Goal: Task Accomplishment & Management: Manage account settings

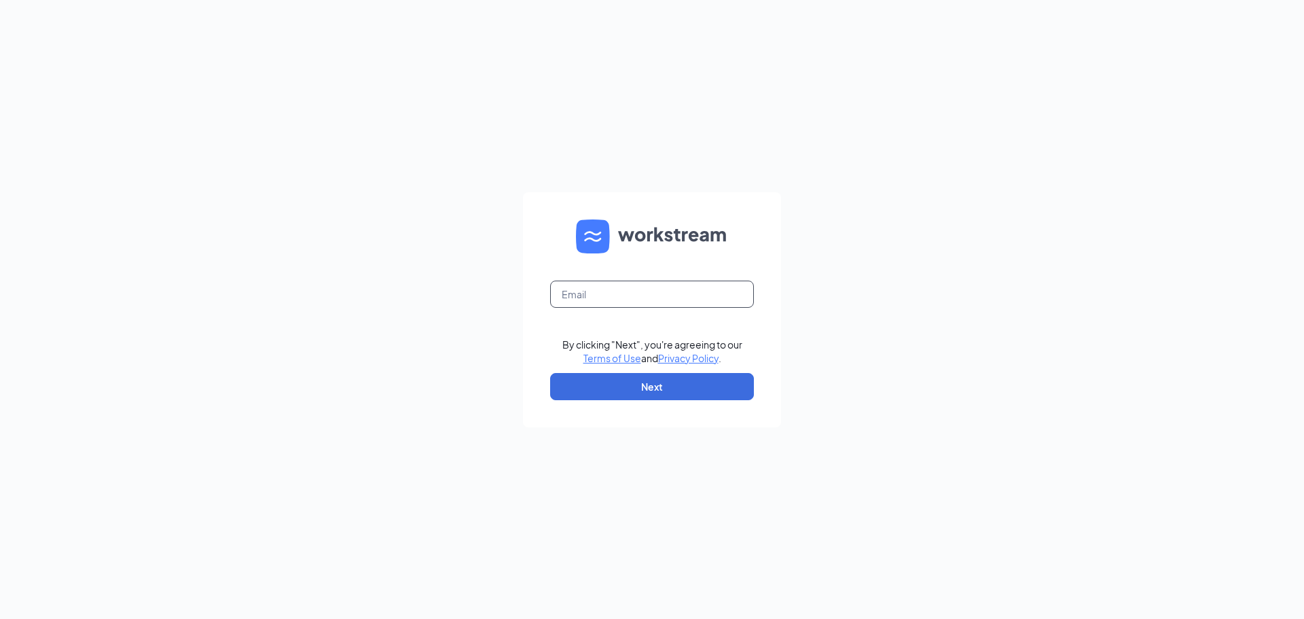
click at [658, 290] on input "text" at bounding box center [652, 293] width 204 height 27
type input "3217@hcihospitality.com"
click at [659, 387] on button "Next" at bounding box center [652, 386] width 204 height 27
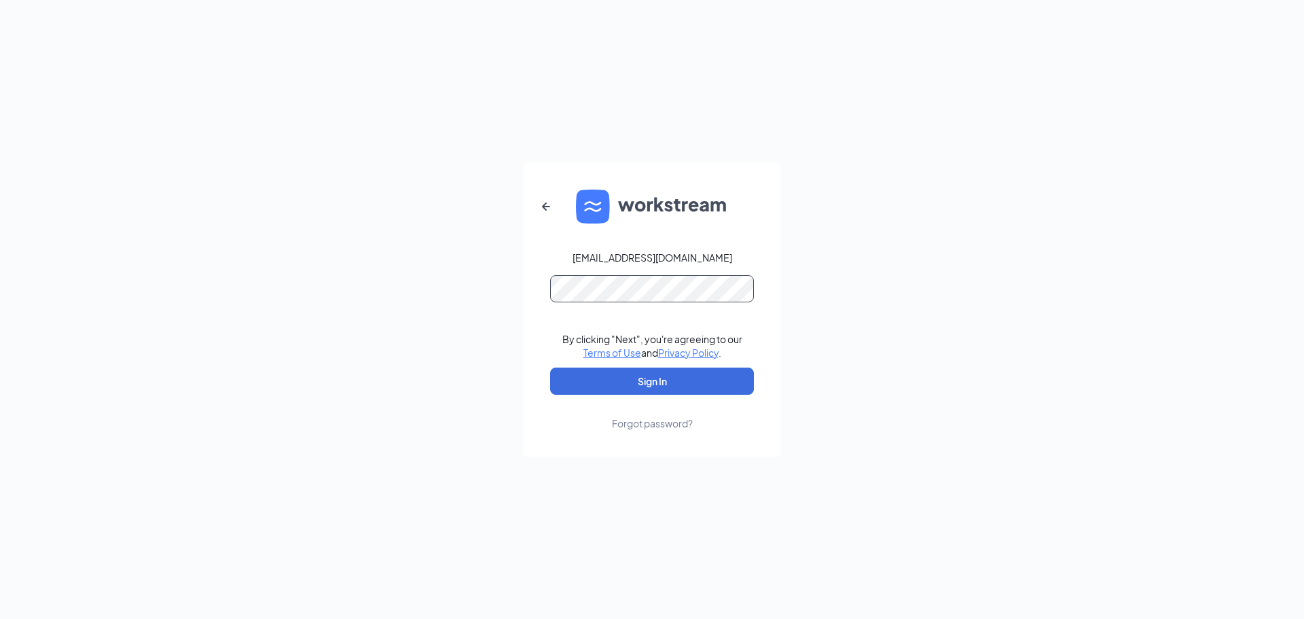
click at [550, 367] on button "Sign In" at bounding box center [652, 380] width 204 height 27
